Goal: Navigation & Orientation: Go to known website

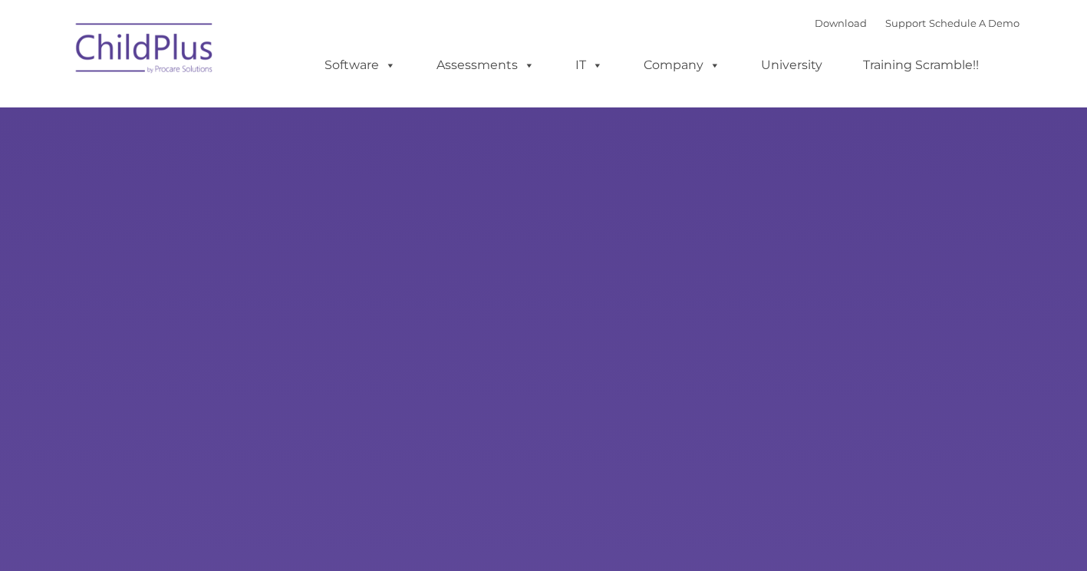
type input ""
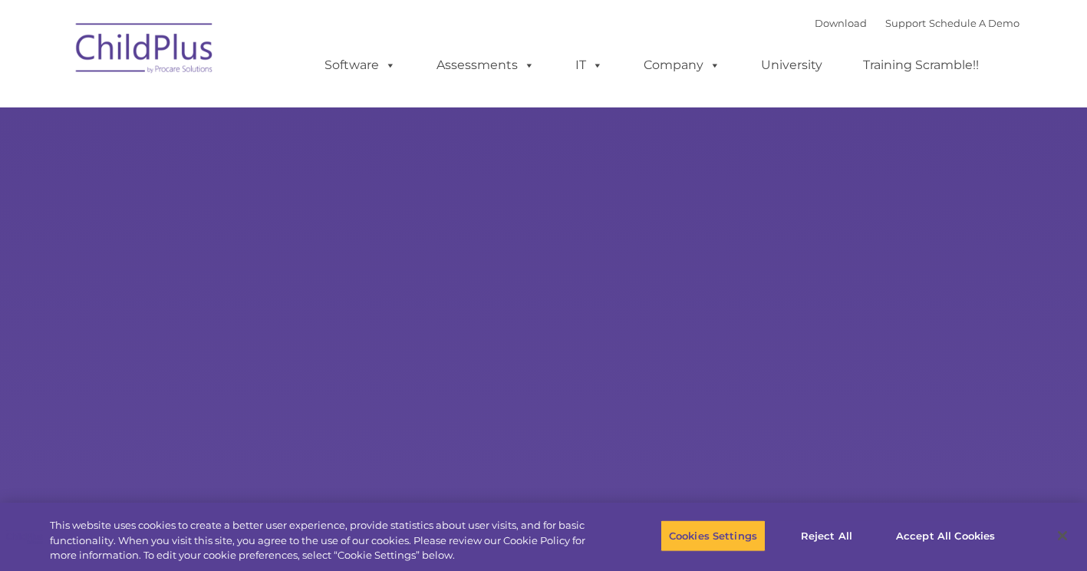
select select "MEDIUM"
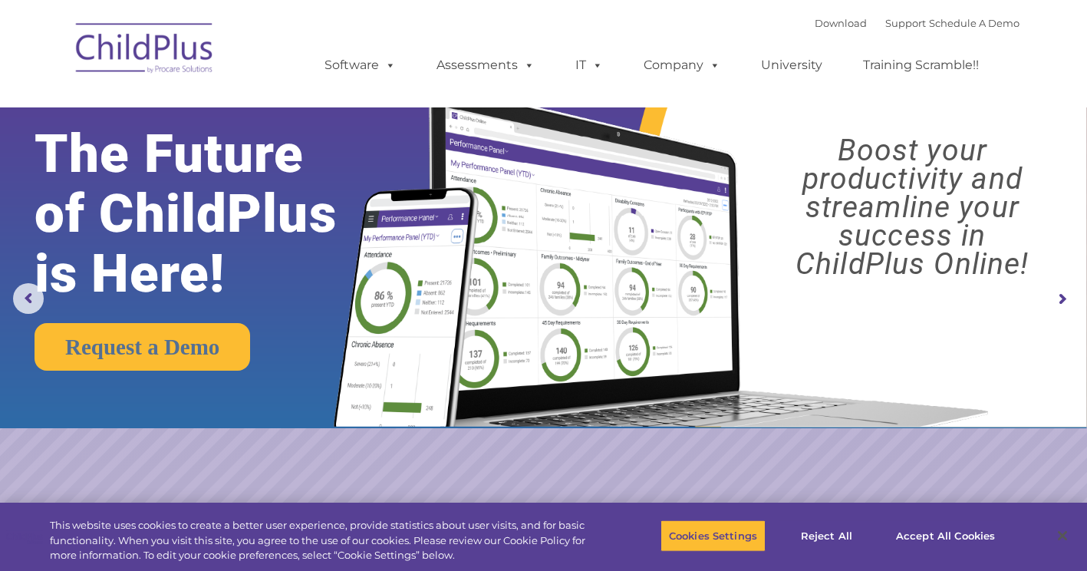
click at [126, 27] on img at bounding box center [144, 50] width 153 height 77
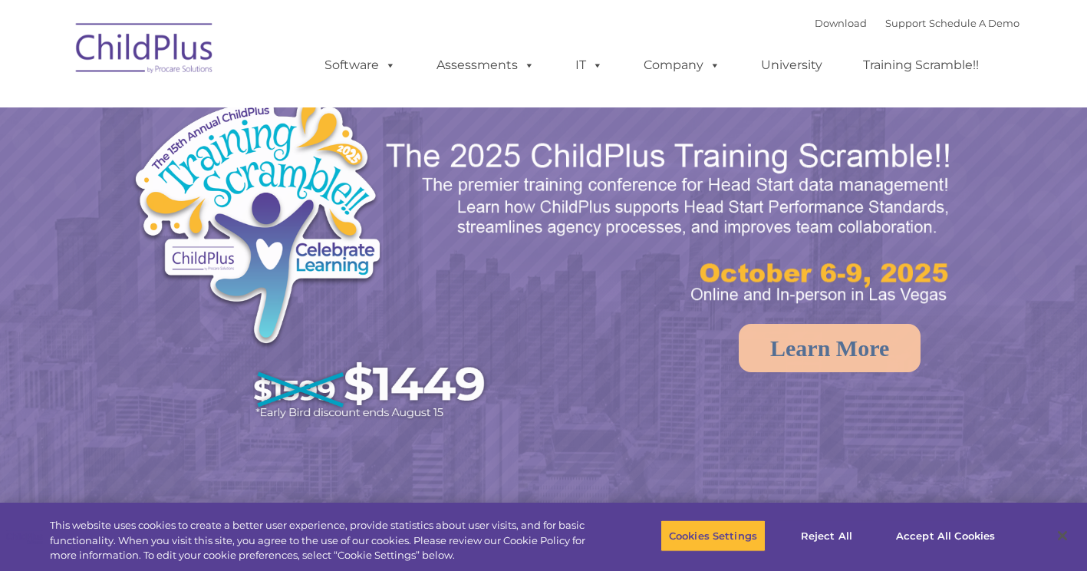
select select "MEDIUM"
